Goal: Information Seeking & Learning: Find contact information

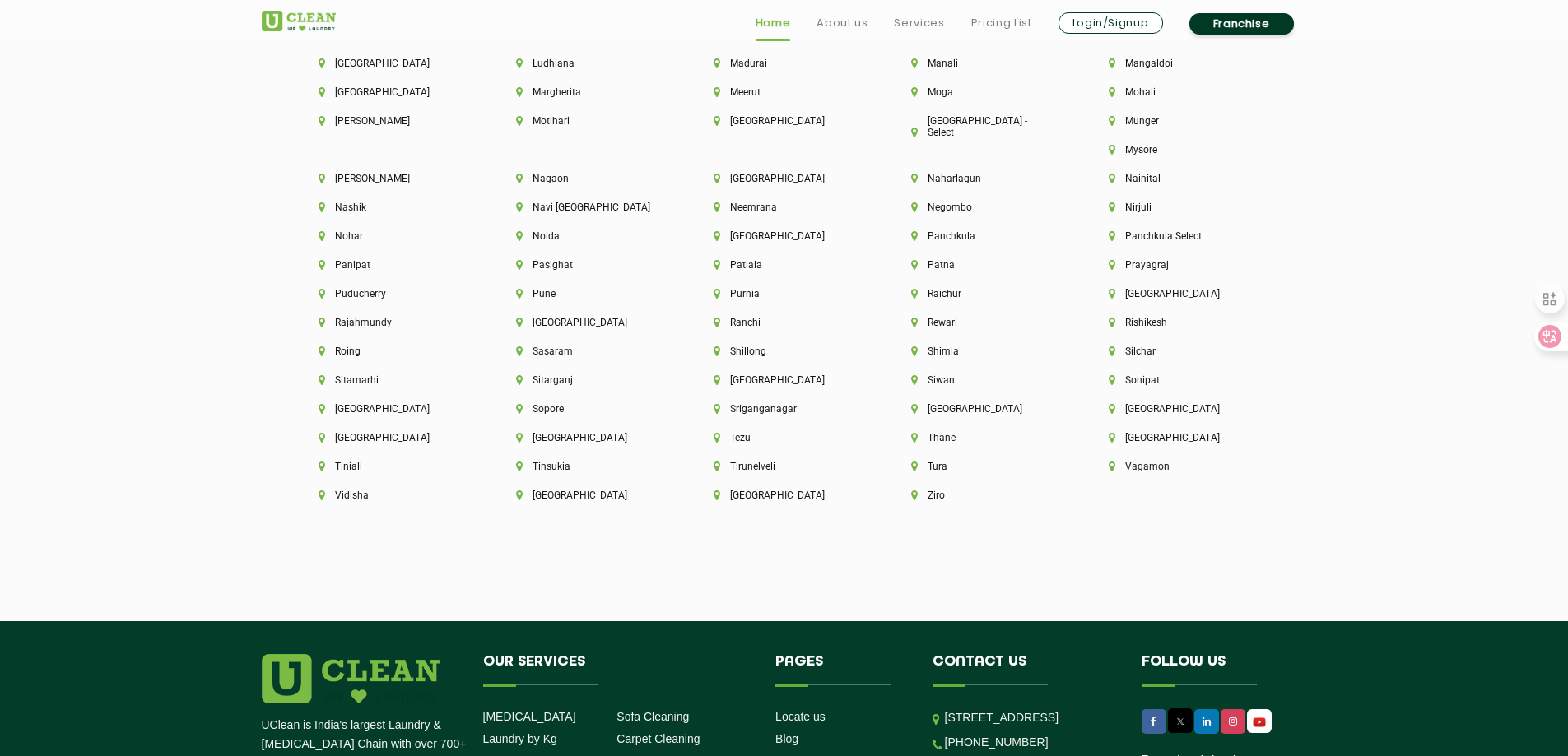
scroll to position [4675, 0]
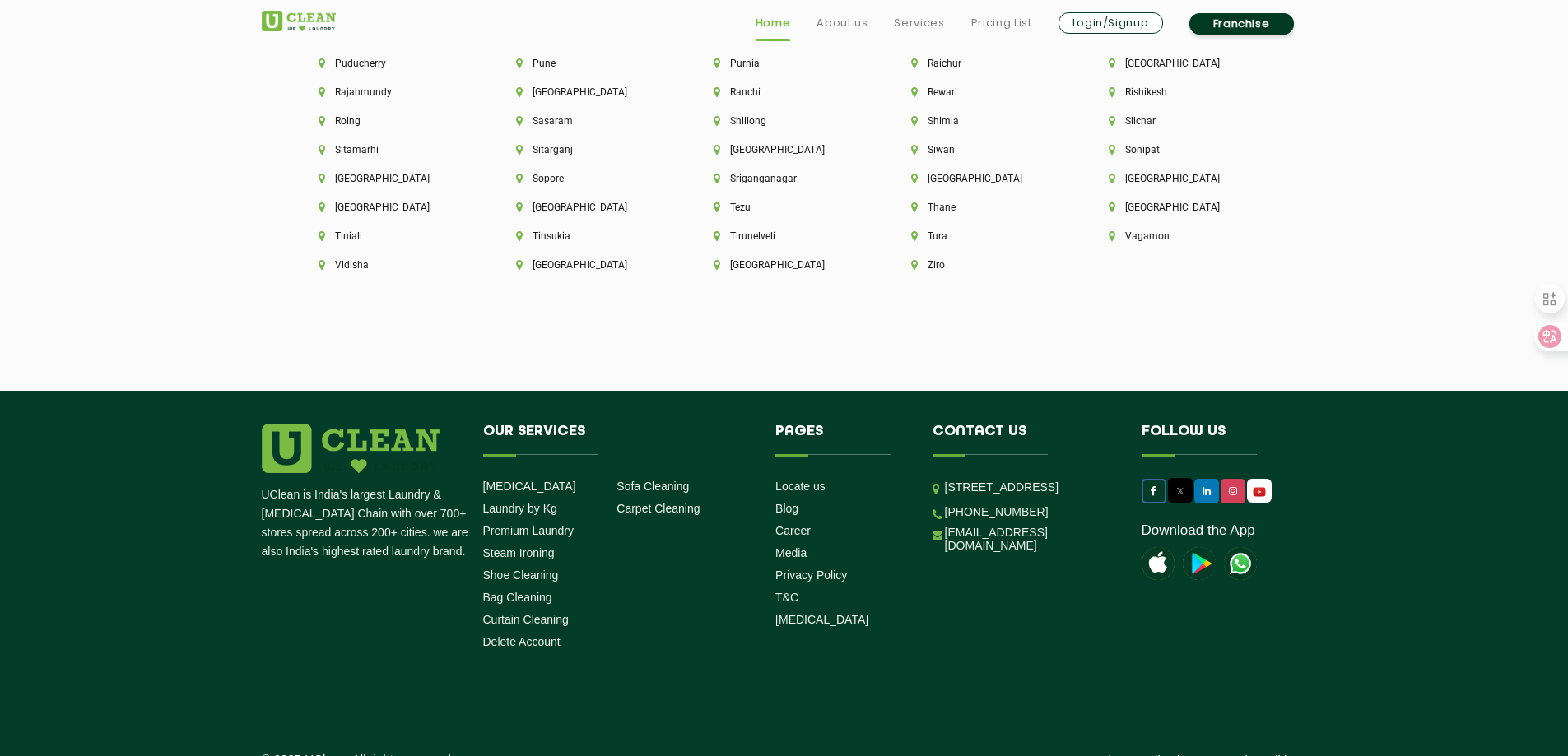
click at [1163, 479] on link at bounding box center [1153, 491] width 25 height 25
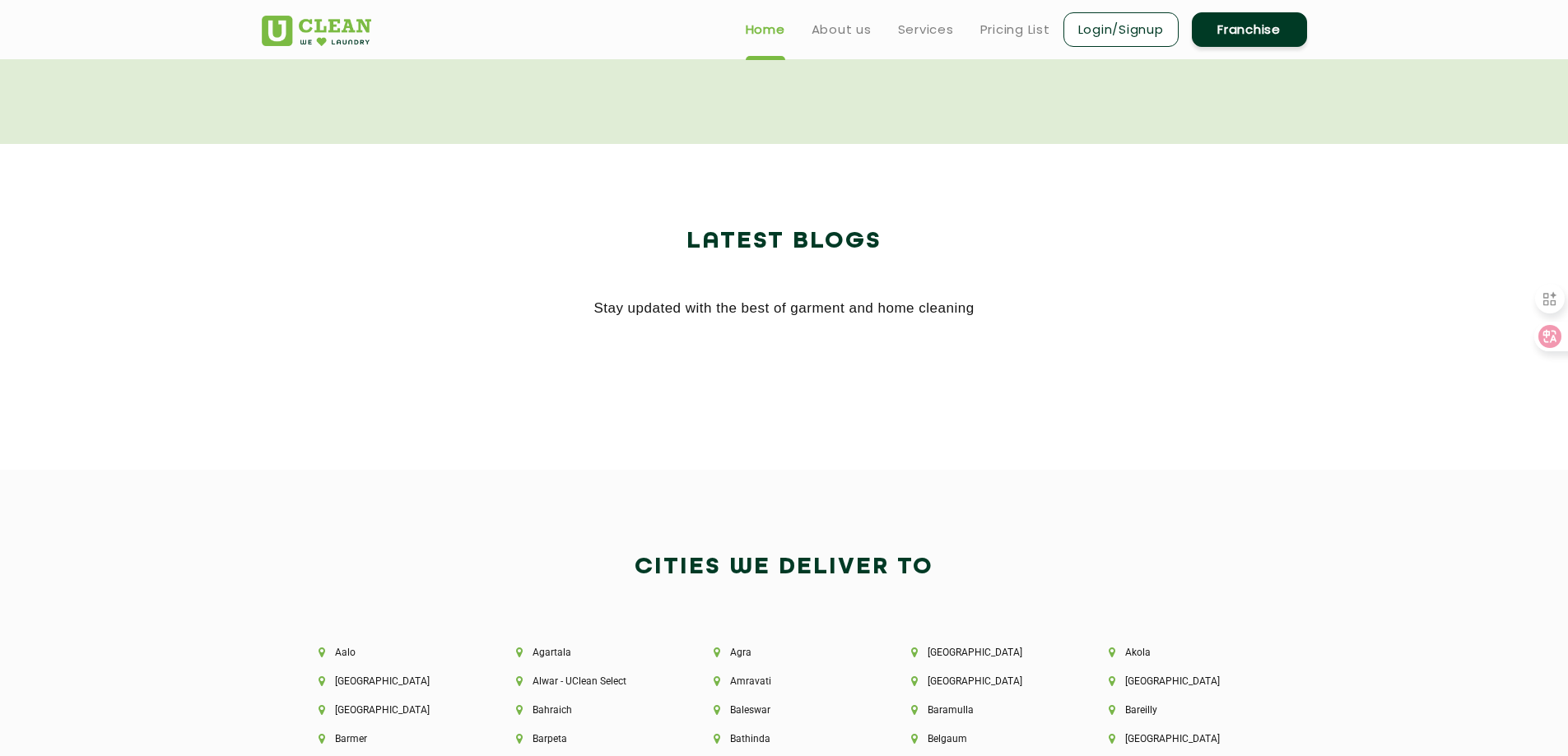
scroll to position [3029, 0]
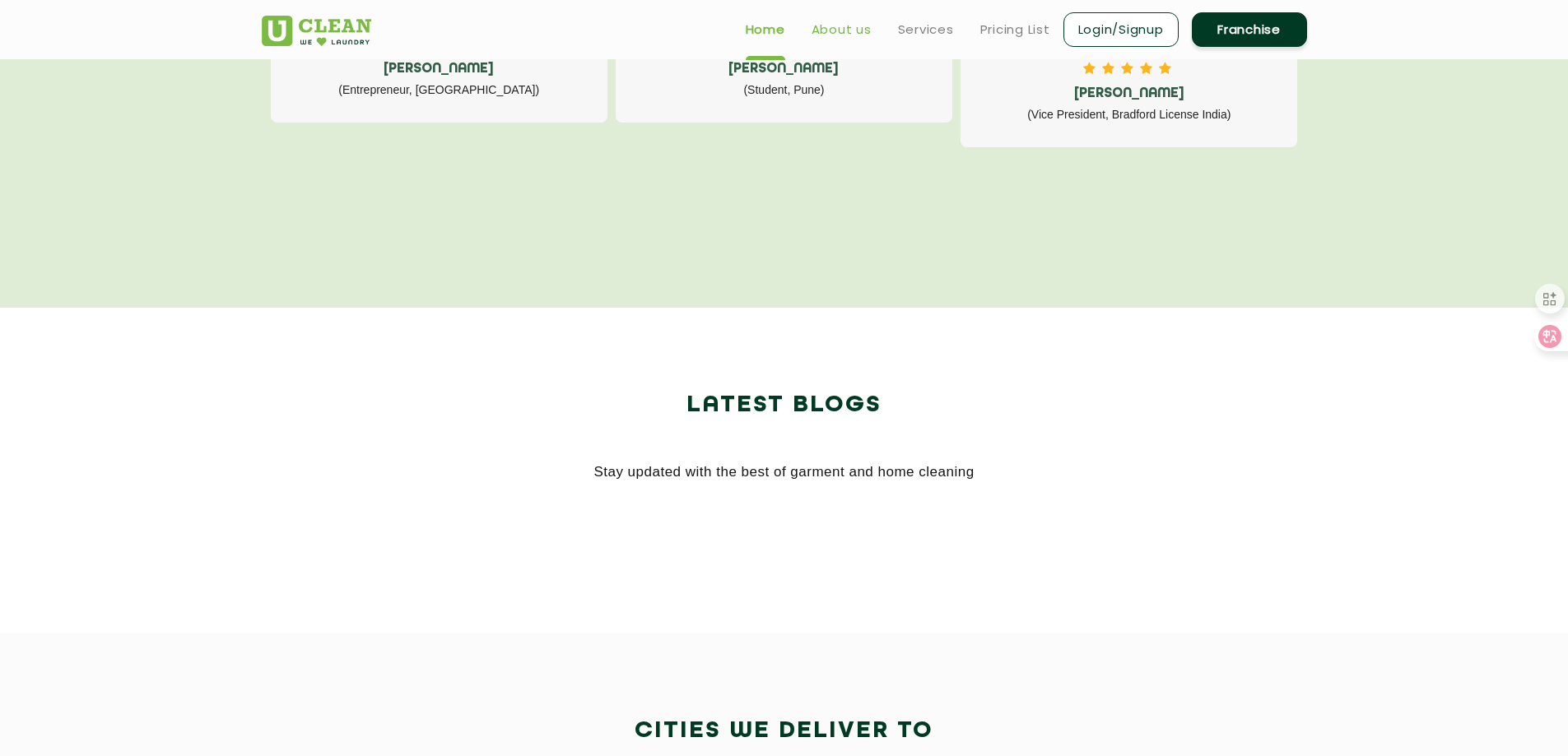
click at [854, 30] on link "About us" at bounding box center [841, 29] width 60 height 20
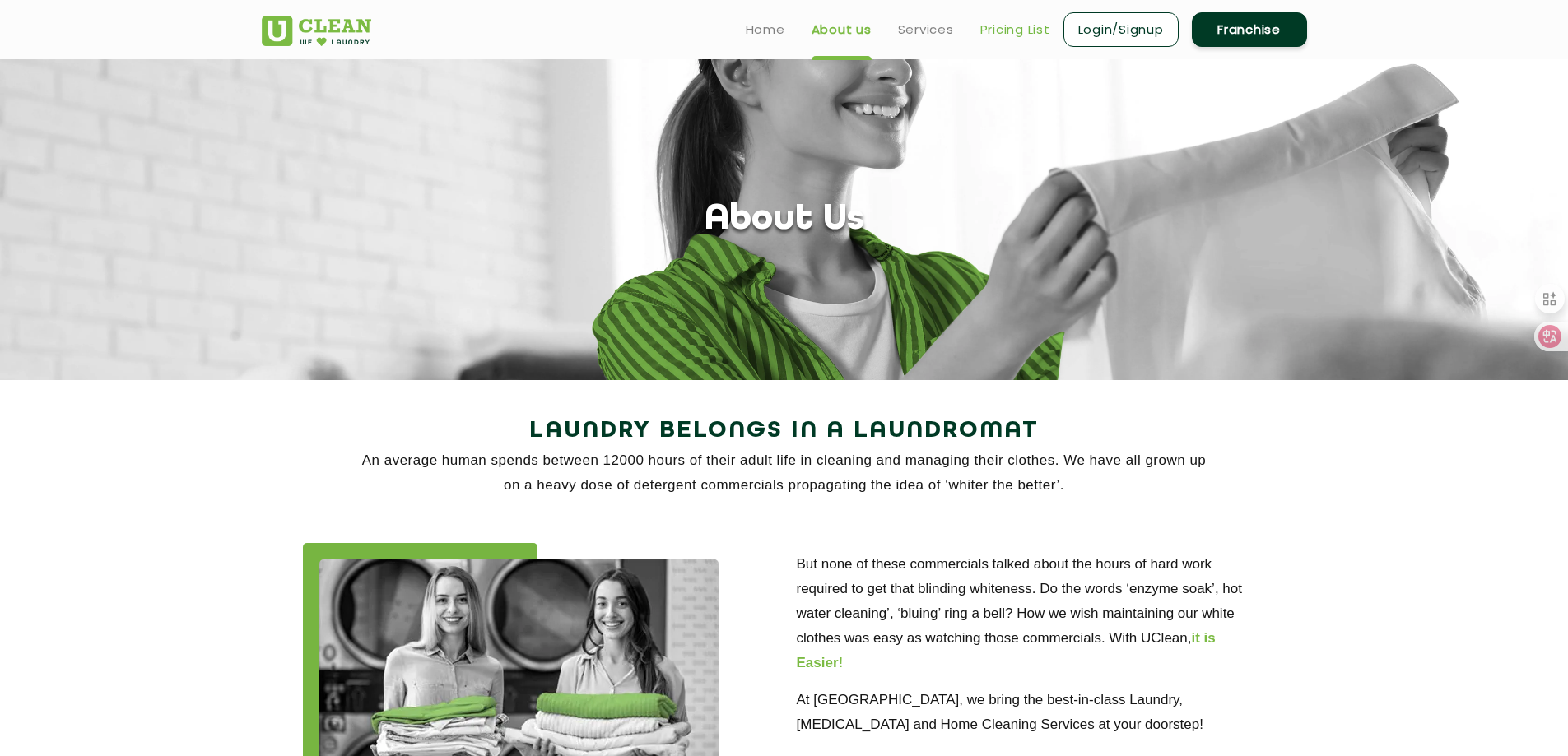
click at [1020, 36] on link "Pricing List" at bounding box center [1015, 29] width 70 height 20
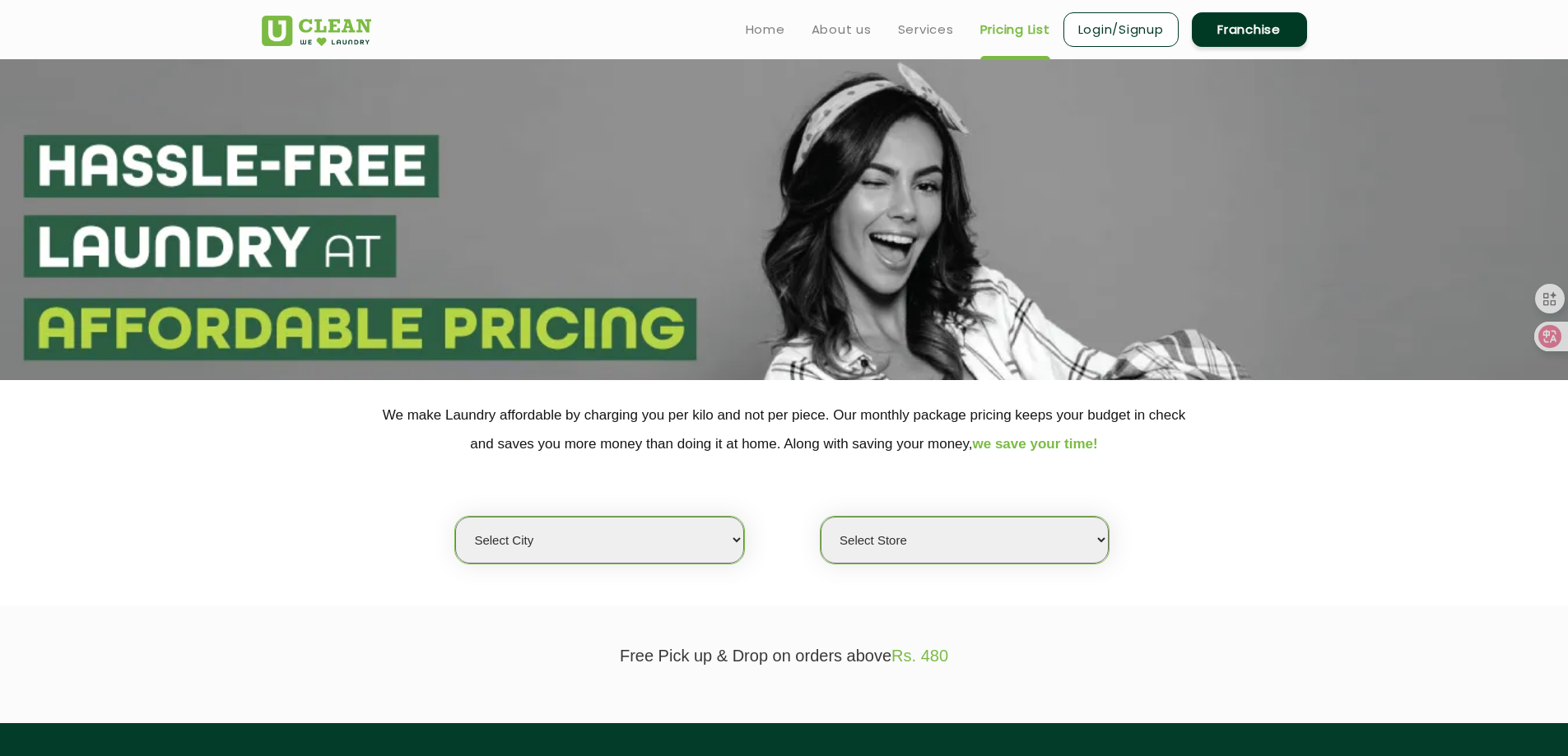
select select "0"
click at [310, 33] on img at bounding box center [316, 31] width 109 height 31
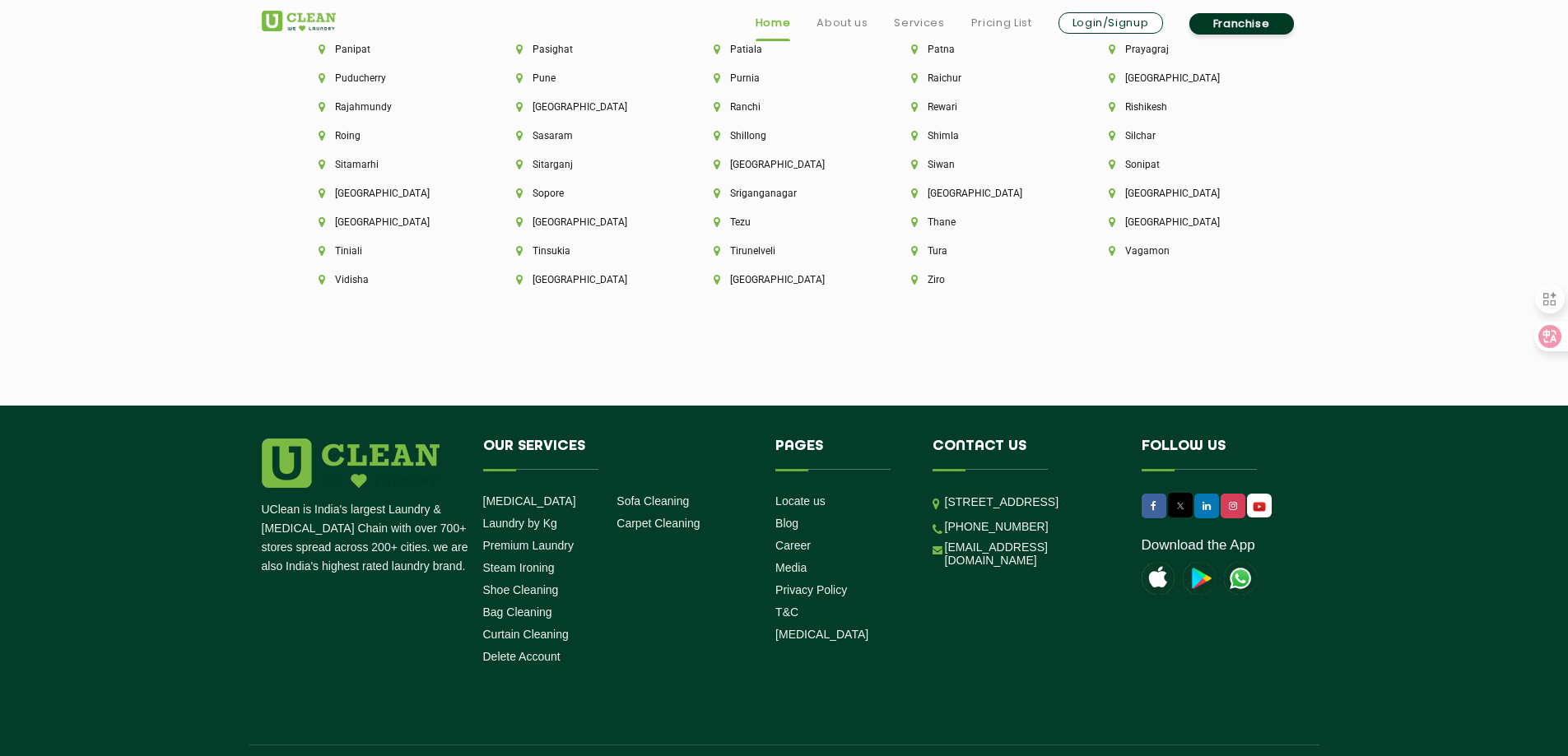
scroll to position [4675, 0]
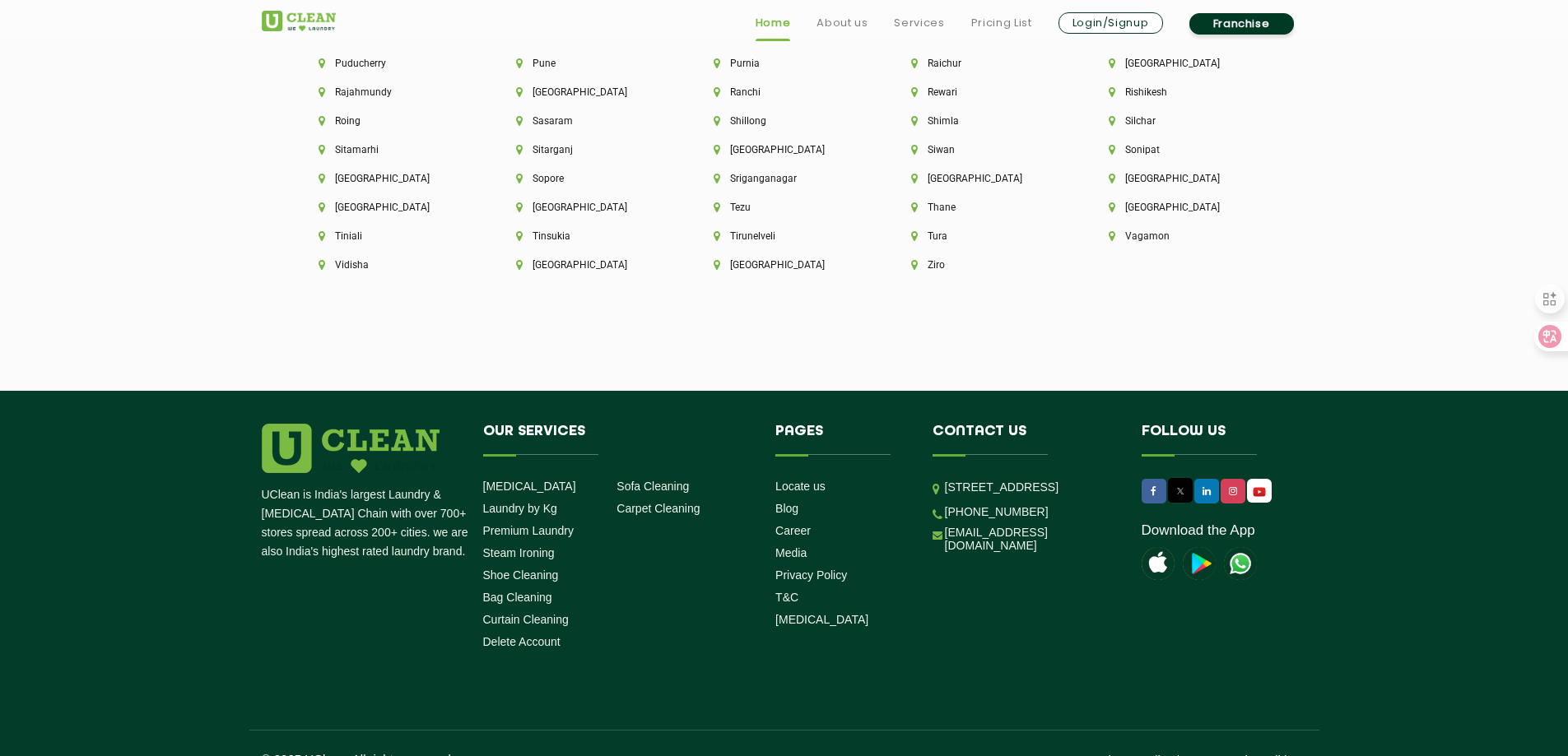
drag, startPoint x: 1071, startPoint y: 516, endPoint x: 943, endPoint y: 461, distance: 139.3
click at [943, 478] on li "[STREET_ADDRESS]" at bounding box center [1024, 488] width 184 height 19
copy p "[STREET_ADDRESS]"
